Goal: Navigation & Orientation: Find specific page/section

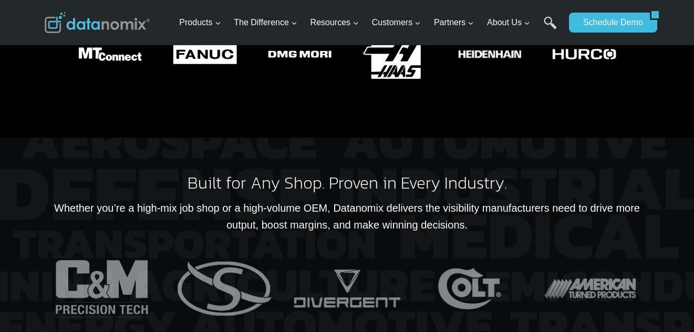
scroll to position [2102, 0]
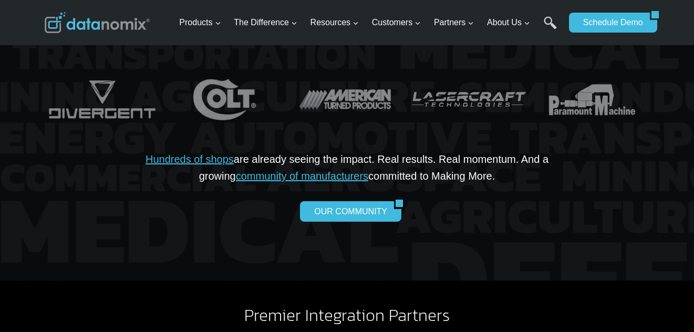
click at [225, 201] on div "OUR COMMUNITY" at bounding box center [347, 211] width 471 height 20
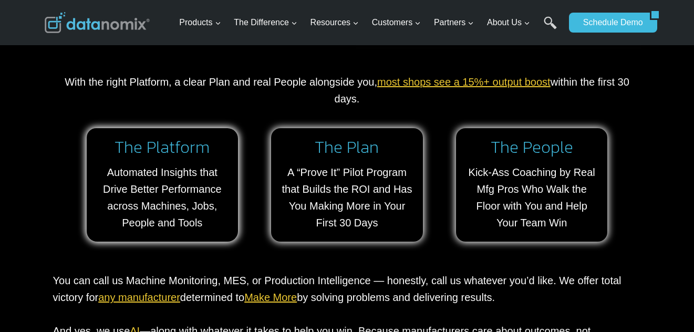
scroll to position [893, 0]
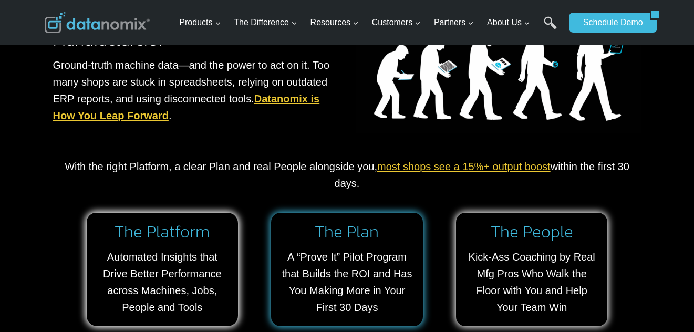
click at [381, 287] on link at bounding box center [347, 269] width 152 height 113
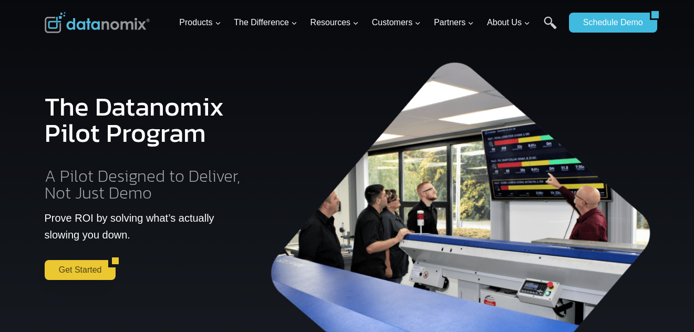
click at [60, 266] on link "Get Started" at bounding box center [77, 270] width 64 height 20
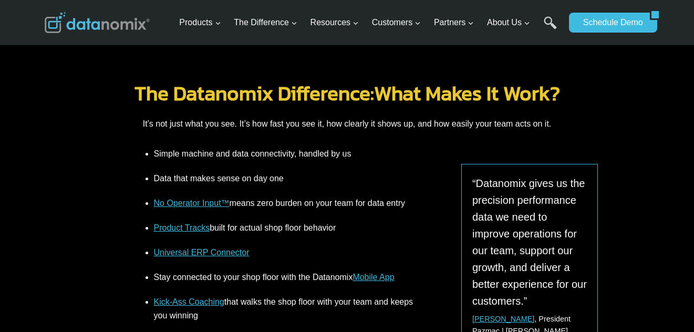
scroll to position [1523, 0]
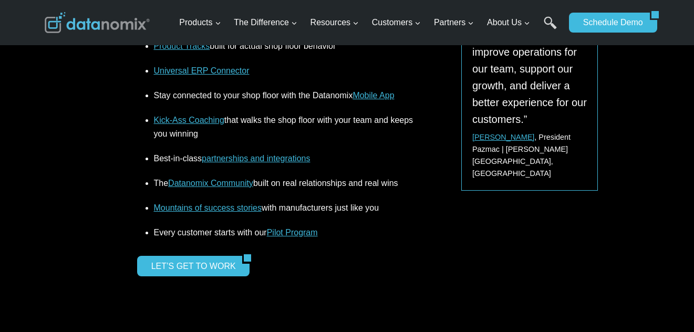
click at [192, 182] on link "Datanomix Community" at bounding box center [210, 183] width 85 height 9
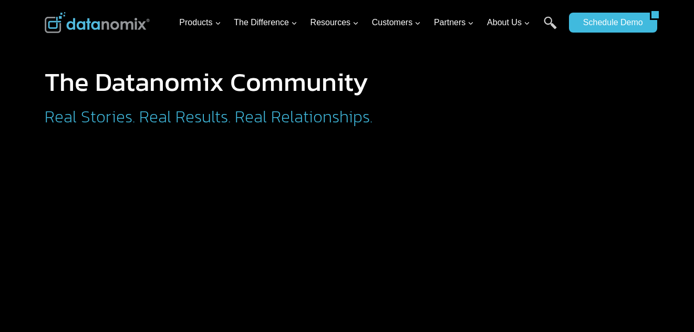
click at [495, 90] on div at bounding box center [563, 107] width 173 height 77
